Goal: Transaction & Acquisition: Purchase product/service

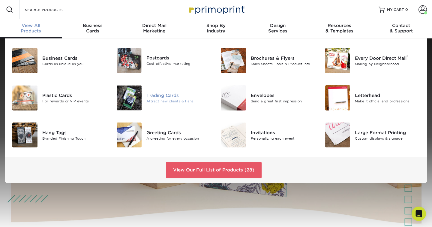
click at [148, 93] on div "Trading Cards" at bounding box center [178, 95] width 65 height 7
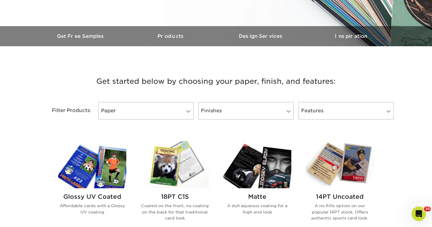
scroll to position [163, 0]
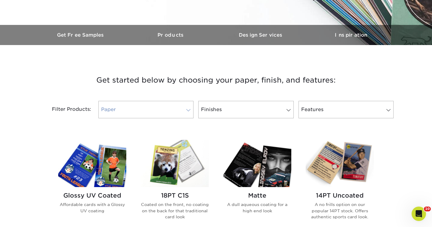
click at [153, 109] on link "Paper" at bounding box center [145, 109] width 95 height 17
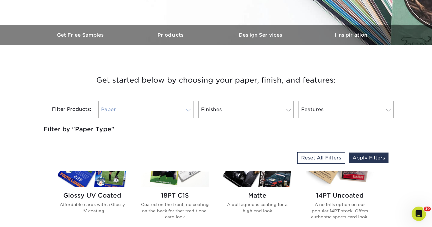
click at [152, 110] on link "Paper" at bounding box center [145, 109] width 95 height 17
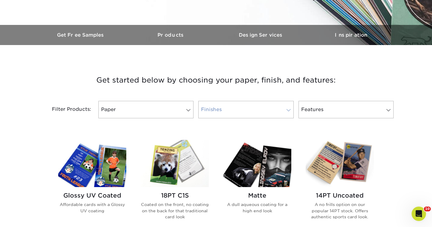
click at [220, 103] on link "Finishes" at bounding box center [245, 109] width 95 height 17
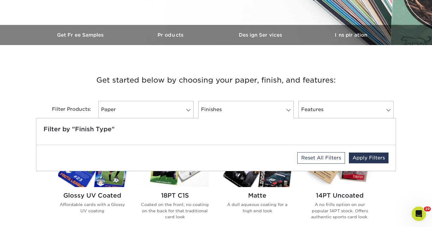
click at [187, 92] on h3 "Get started below by choosing your paper, finish, and features:" at bounding box center [215, 80] width 351 height 27
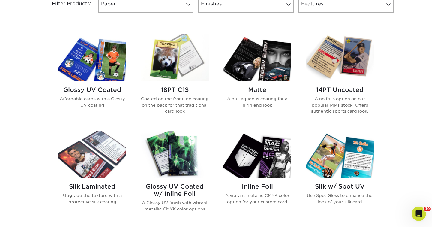
scroll to position [267, 0]
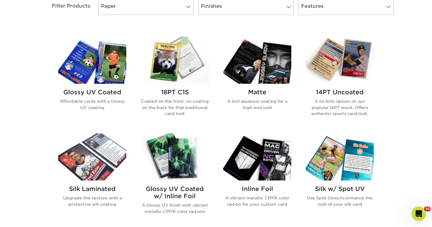
click at [327, 69] on img at bounding box center [340, 60] width 68 height 47
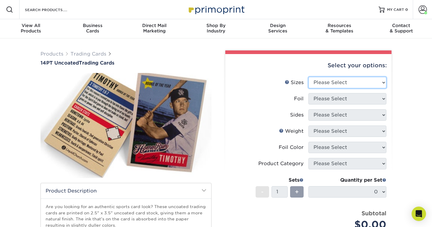
click at [330, 82] on select "Please Select 2.5" x 3.5"" at bounding box center [347, 82] width 78 height 11
select select "2.50x3.50"
click at [308, 77] on select "Please Select 2.5" x 3.5"" at bounding box center [347, 82] width 78 height 11
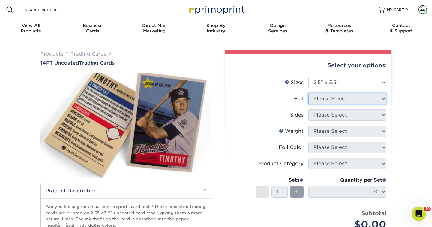
click at [326, 100] on select "Please Select" at bounding box center [347, 98] width 78 height 11
select select "0"
click at [308, 93] on select "Please Select Yes No" at bounding box center [347, 98] width 78 height 11
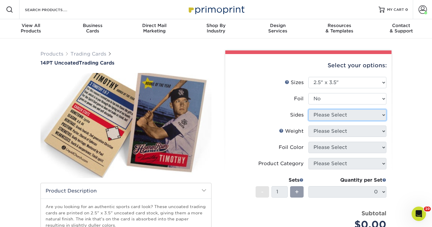
click at [319, 117] on select "Please Select Print Both Sides Print Both Sides - Foil Both Sides Print Both Si…" at bounding box center [347, 114] width 78 height 11
select select "13abbda7-1d64-4f25-8bb2-c179b224825d"
click at [308, 109] on select "Please Select Print Both Sides Print Front Only" at bounding box center [347, 114] width 78 height 11
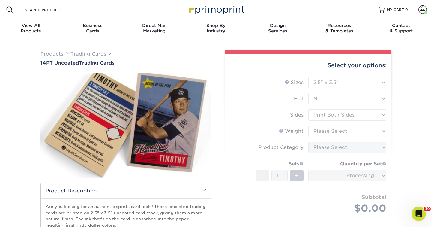
click at [326, 131] on form "Sizes Help Sizes Please Select 2.5" x 3.5" Foil Please Select Yes No -" at bounding box center [308, 152] width 157 height 151
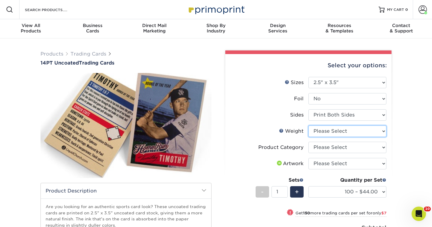
click at [334, 130] on select "Please Select 14PT Uncoated" at bounding box center [347, 130] width 78 height 11
select select "14PT Uncoated"
click at [308, 125] on select "Please Select 14PT Uncoated" at bounding box center [347, 130] width 78 height 11
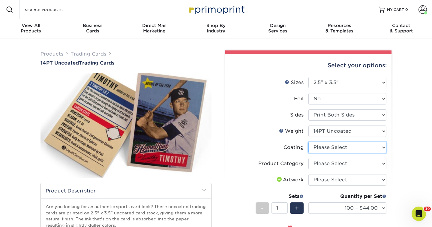
click at [324, 149] on select at bounding box center [347, 147] width 78 height 11
select select "3e7618de-abca-4bda-9f97-8b9129e913d8"
click at [308, 142] on select at bounding box center [347, 147] width 78 height 11
click at [0, 0] on div at bounding box center [0, 0] width 0 height 0
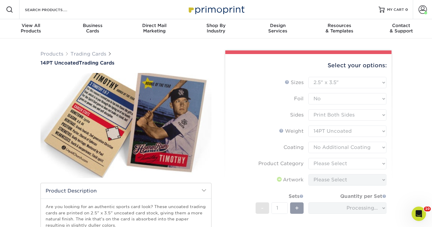
click at [324, 163] on form "Sizes Help Sizes Please Select 2.5" x 3.5" Foil Please Select Yes No -" at bounding box center [308, 168] width 157 height 183
click at [327, 162] on form "Sizes Help Sizes Please Select 2.5" x 3.5" Foil Please Select Yes No -" at bounding box center [308, 168] width 157 height 183
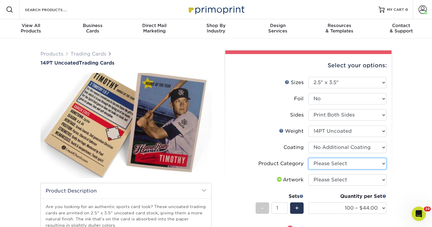
click at [321, 163] on select "Please Select Trading Cards" at bounding box center [347, 163] width 78 height 11
select select "c2f9bce9-36c2-409d-b101-c29d9d031e18"
click at [308, 158] on select "Please Select Trading Cards" at bounding box center [347, 163] width 78 height 11
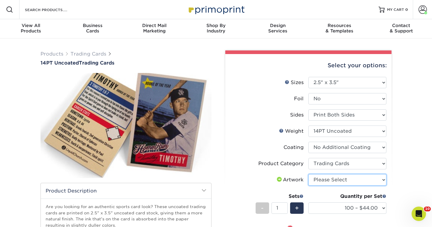
click at [319, 180] on select "Please Select I will upload files I need a design - $100" at bounding box center [347, 179] width 78 height 11
select select "upload"
click at [308, 174] on select "Please Select I will upload files I need a design - $100" at bounding box center [347, 179] width 78 height 11
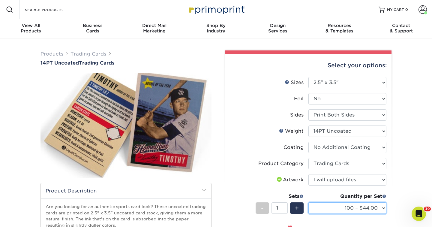
click at [331, 205] on select "100 – $44.00 250 – $51.00 500 – $54.00 1000 – $78.00 2500 – $148.00 5000 – $198…" at bounding box center [347, 207] width 78 height 11
